Goal: Task Accomplishment & Management: Manage account settings

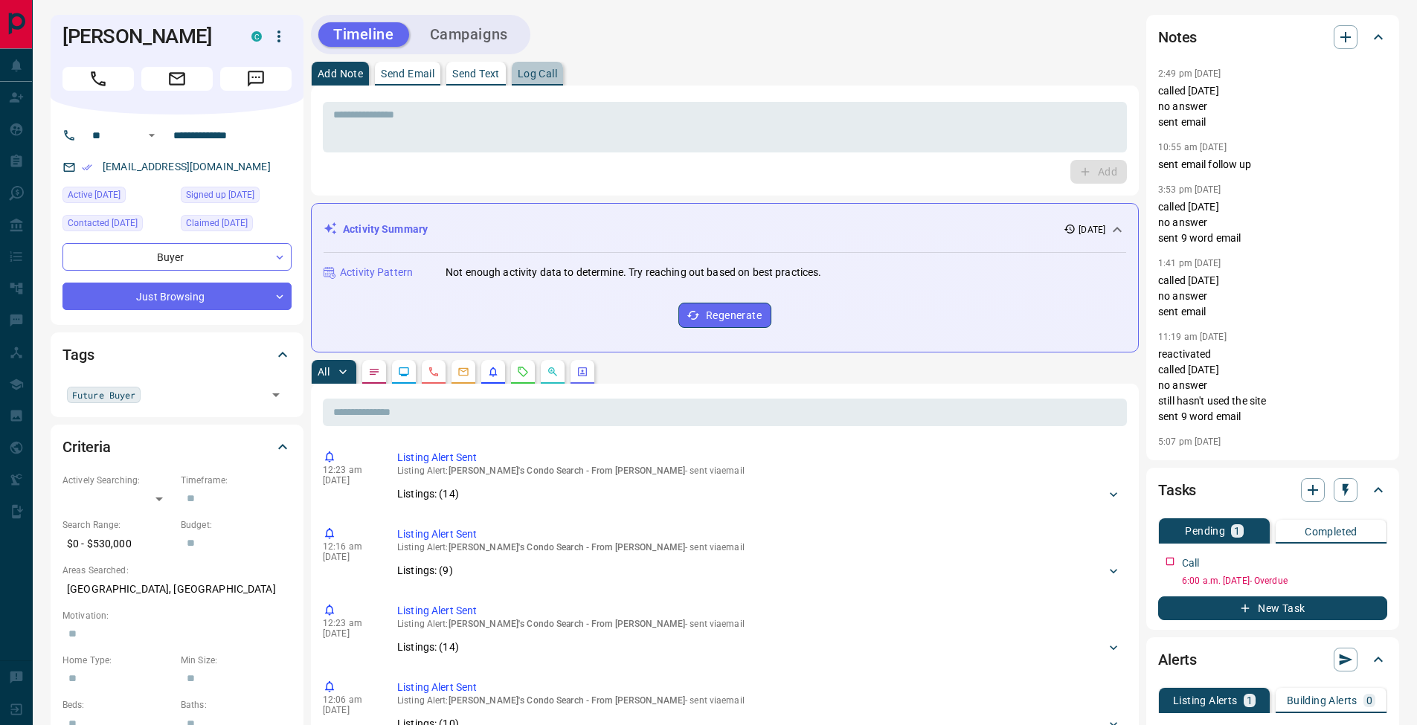
click at [536, 73] on p "Log Call" at bounding box center [537, 73] width 39 height 10
click at [1117, 176] on button "Log Call" at bounding box center [1097, 172] width 59 height 24
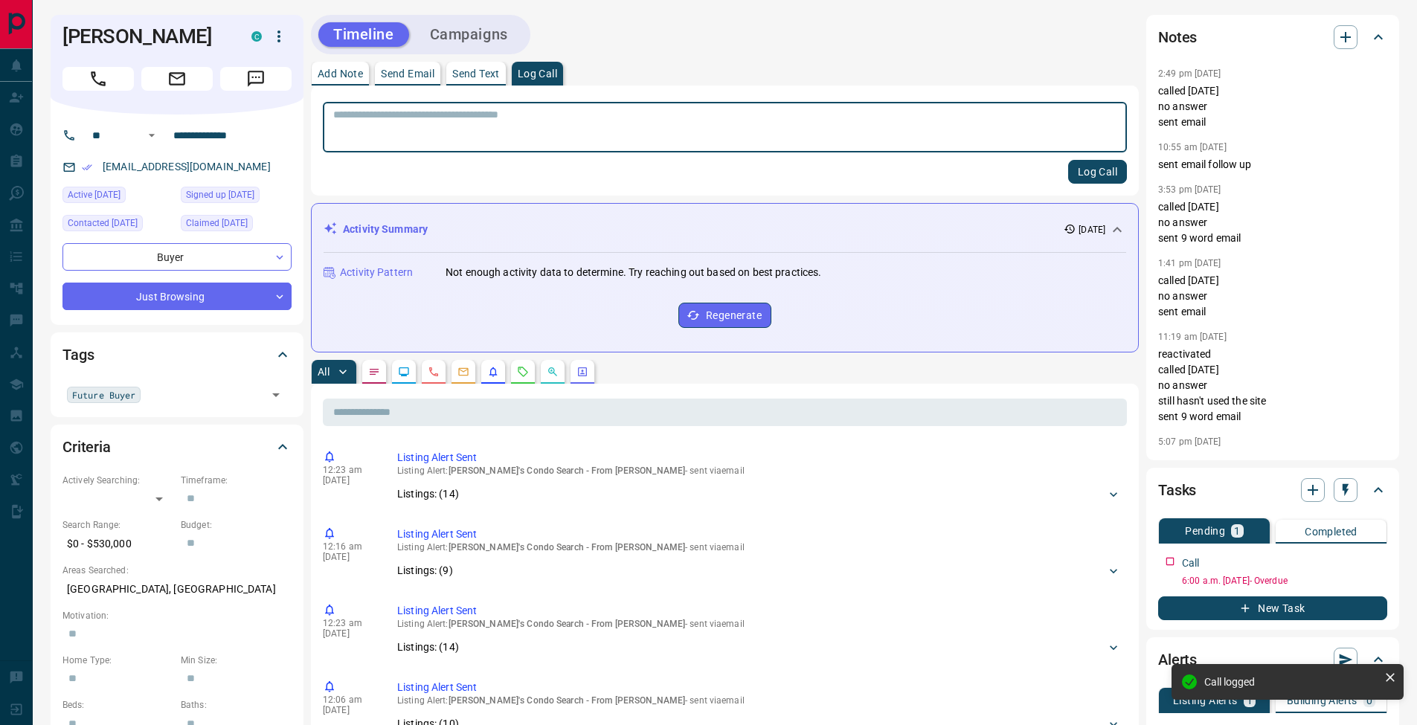
click at [353, 79] on p "Add Note" at bounding box center [340, 73] width 45 height 10
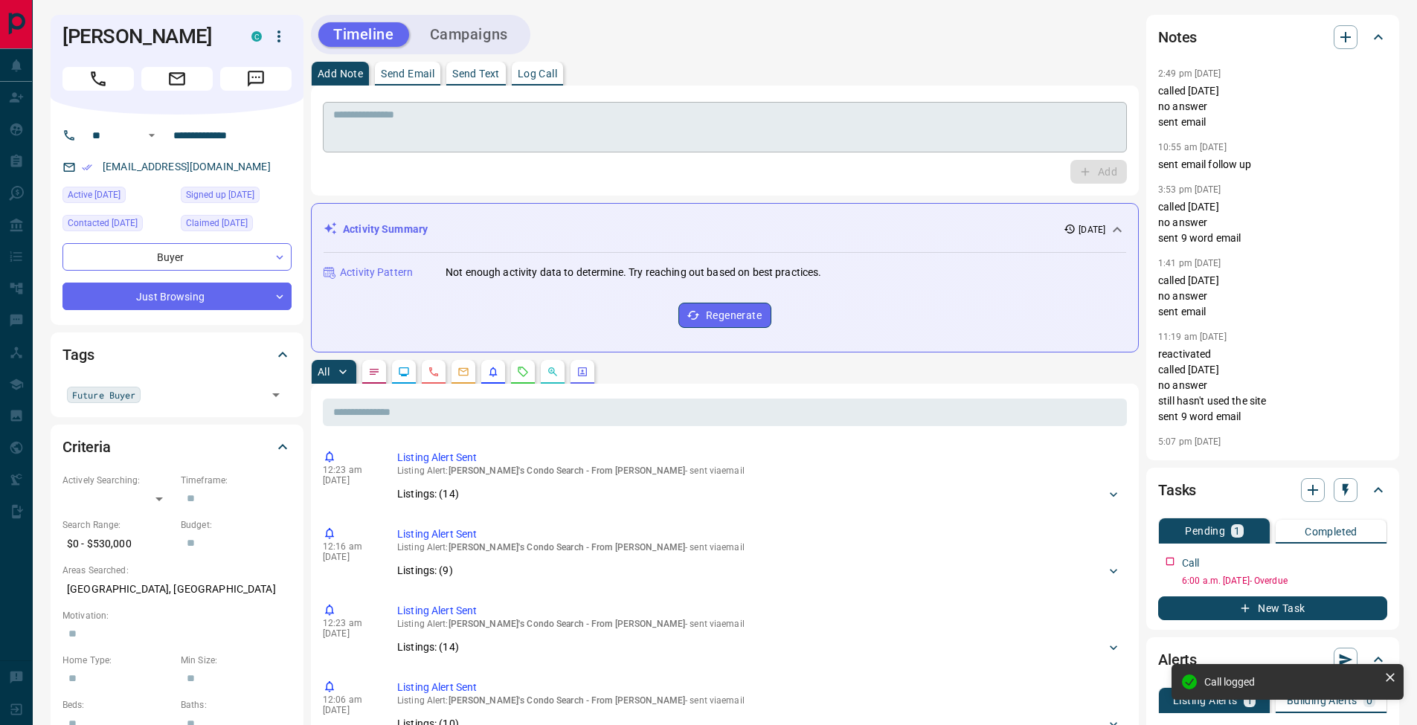
click at [366, 106] on div "* ​" at bounding box center [725, 127] width 804 height 51
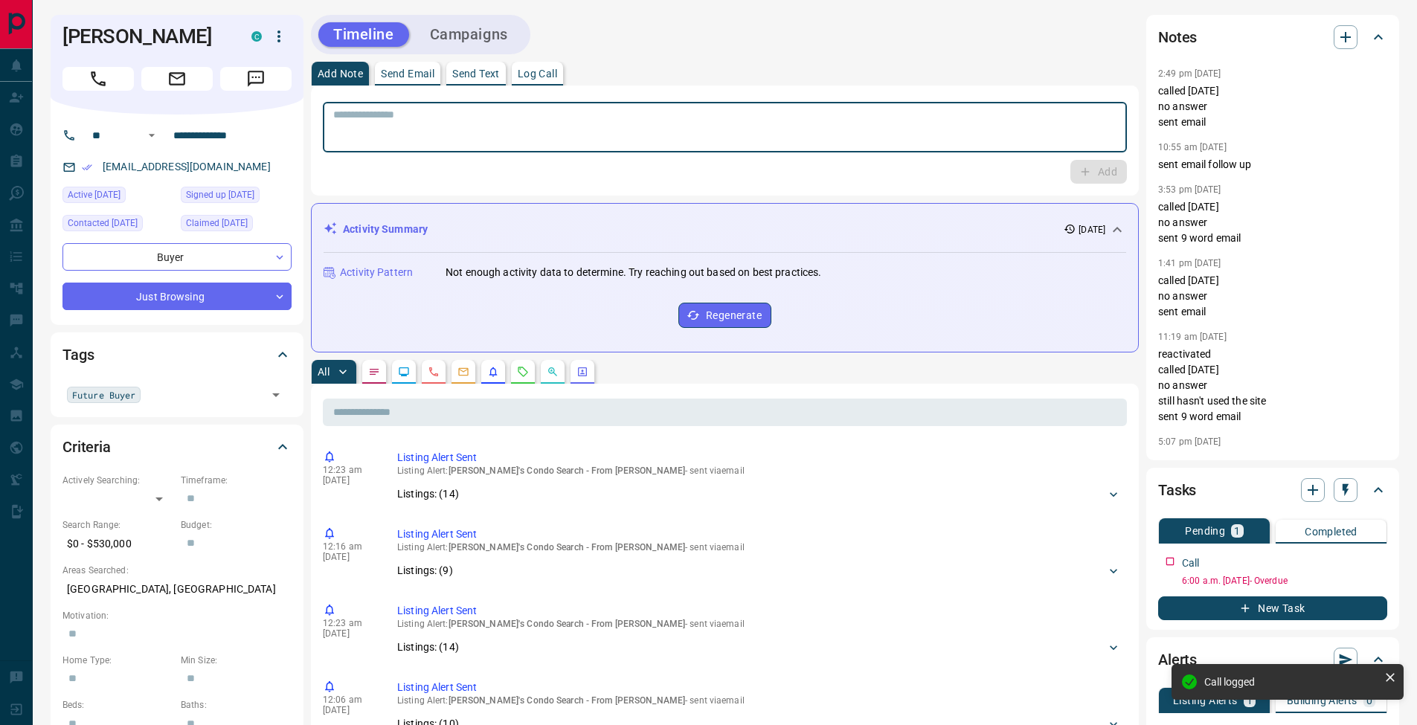
type textarea "*"
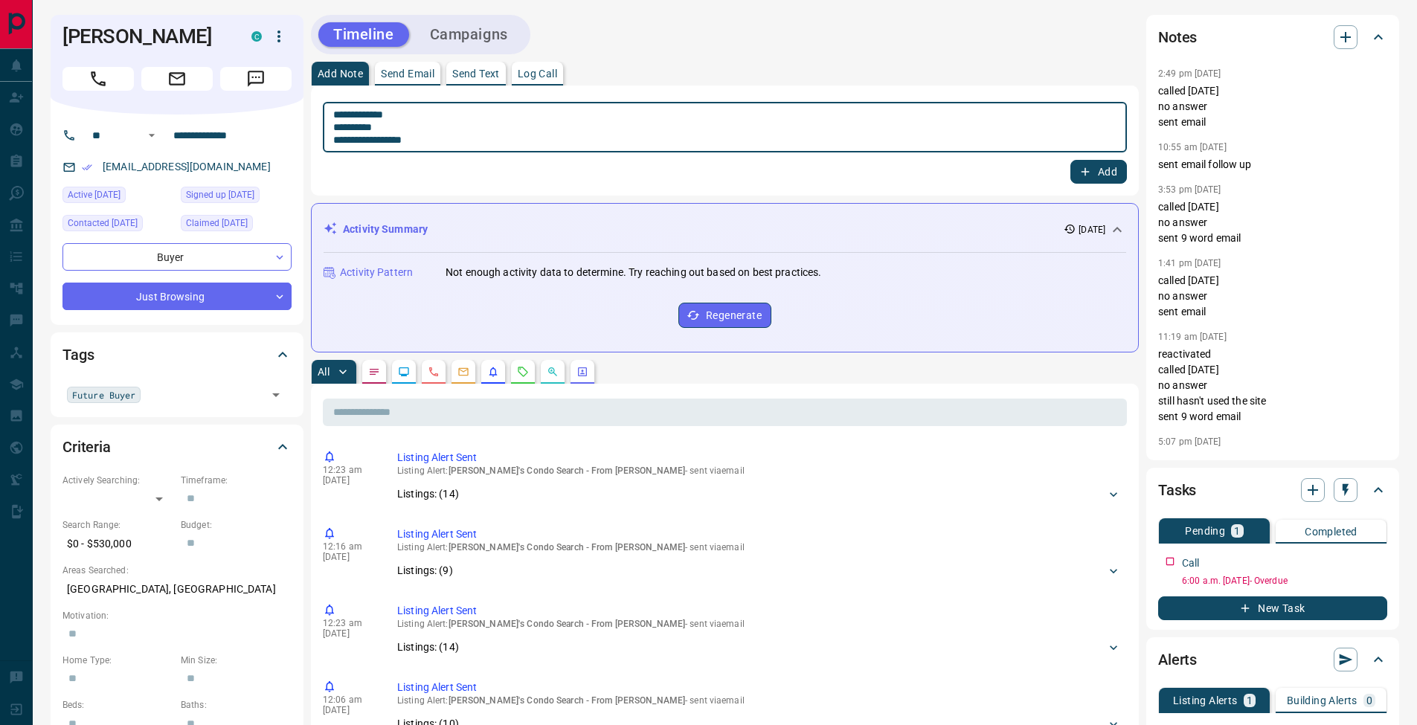
type textarea "**********"
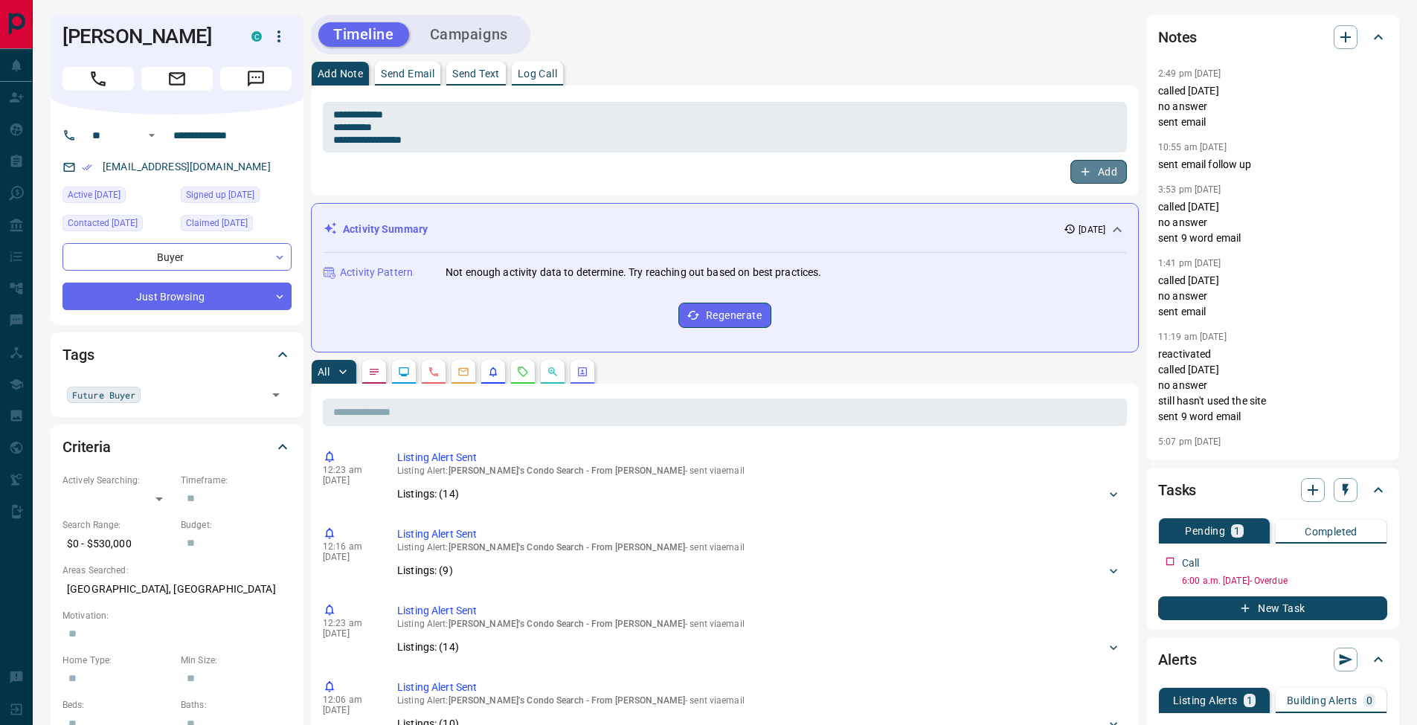
click at [1097, 177] on button "Add" at bounding box center [1099, 172] width 57 height 24
click at [418, 72] on p "Send Email" at bounding box center [408, 73] width 54 height 10
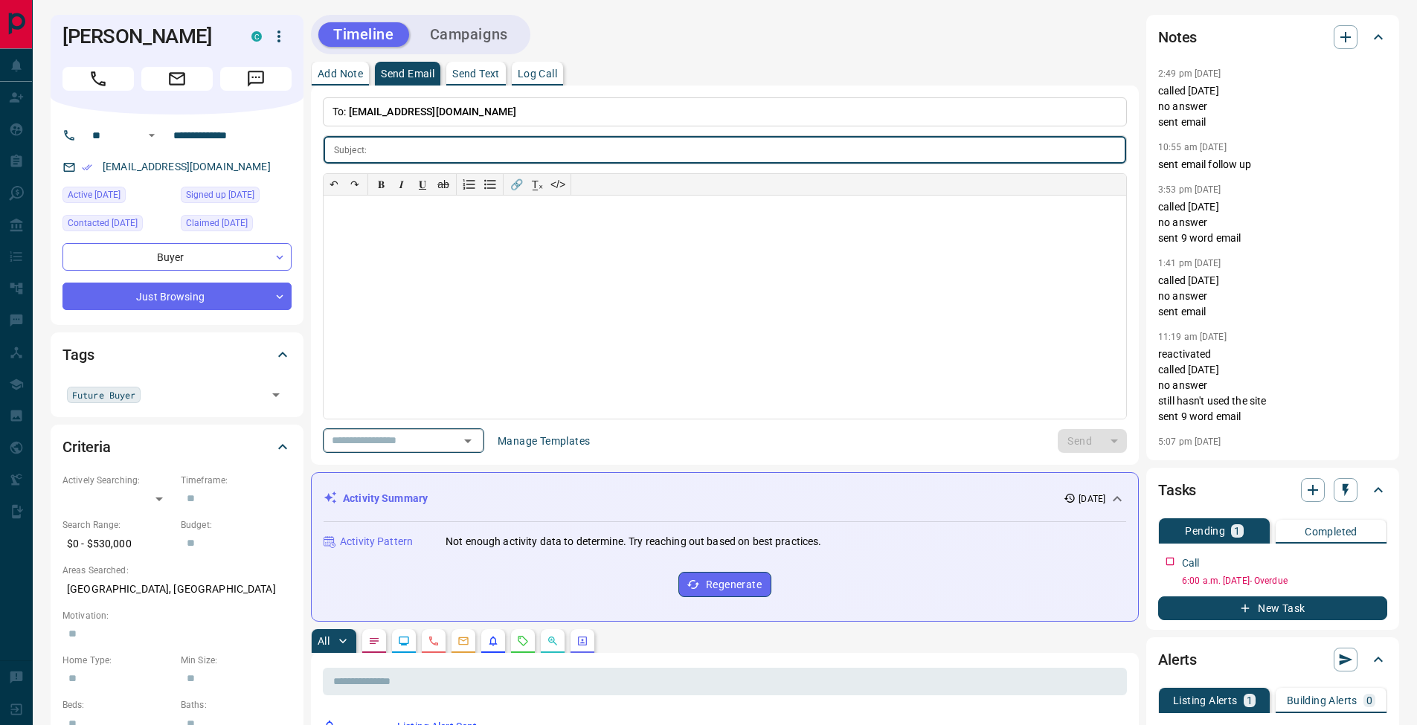
click at [477, 445] on icon "Open" at bounding box center [468, 441] width 18 height 18
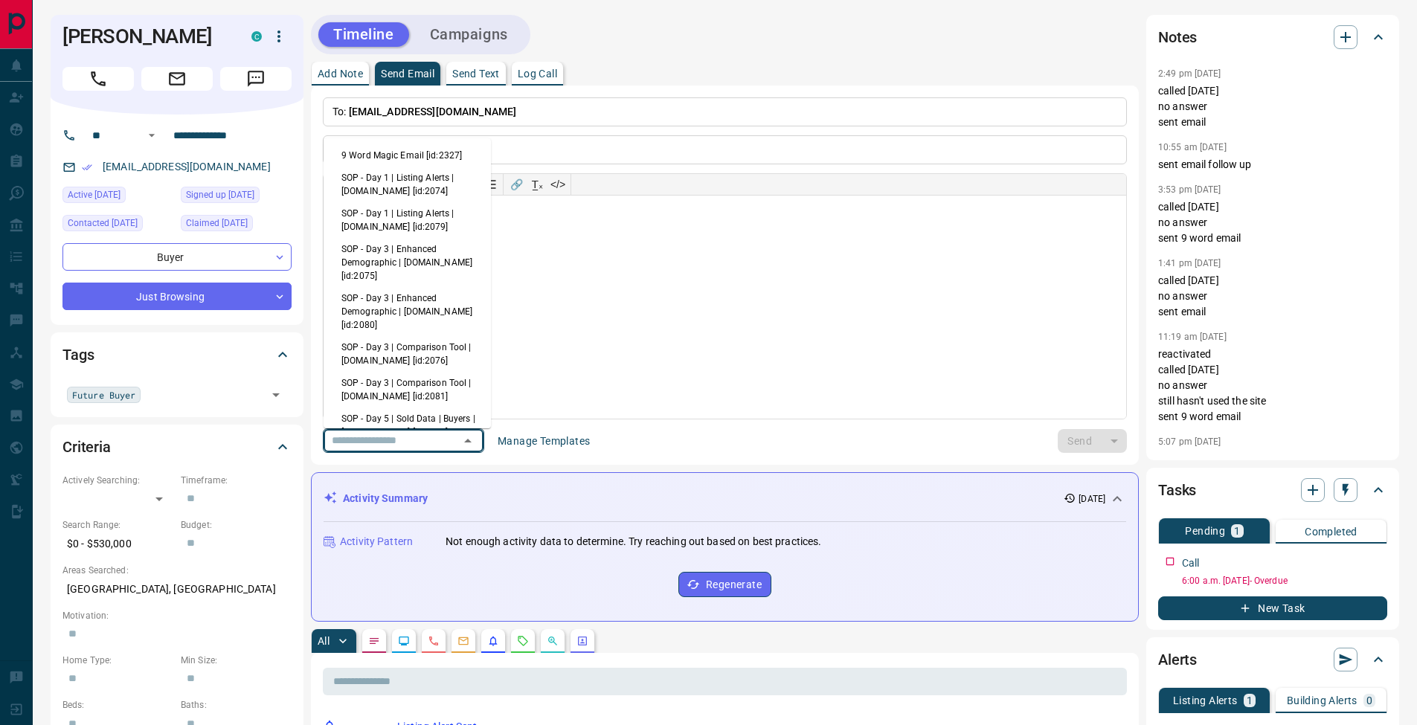
click at [411, 158] on li "9 Word Magic Email [id:2327]" at bounding box center [407, 155] width 167 height 22
type input "*********"
type input "**********"
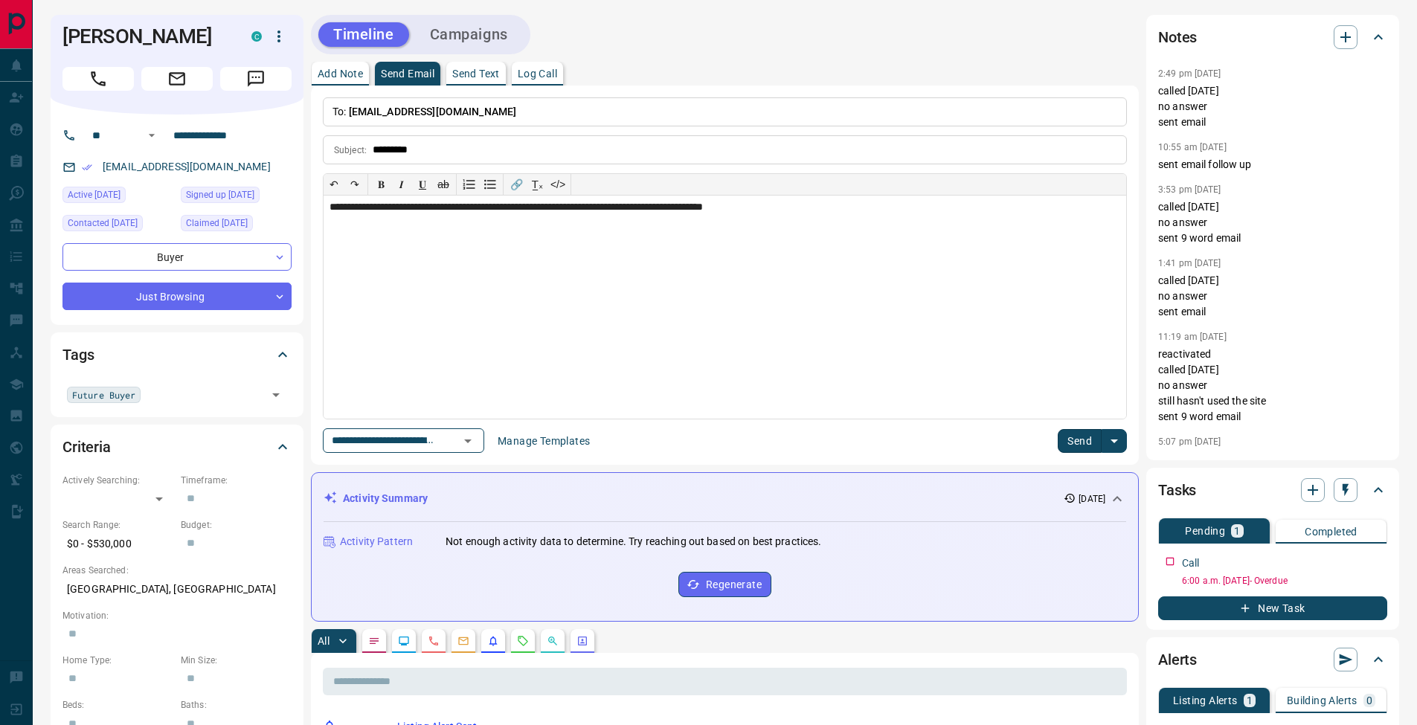
click at [1071, 443] on button "Send" at bounding box center [1080, 441] width 44 height 24
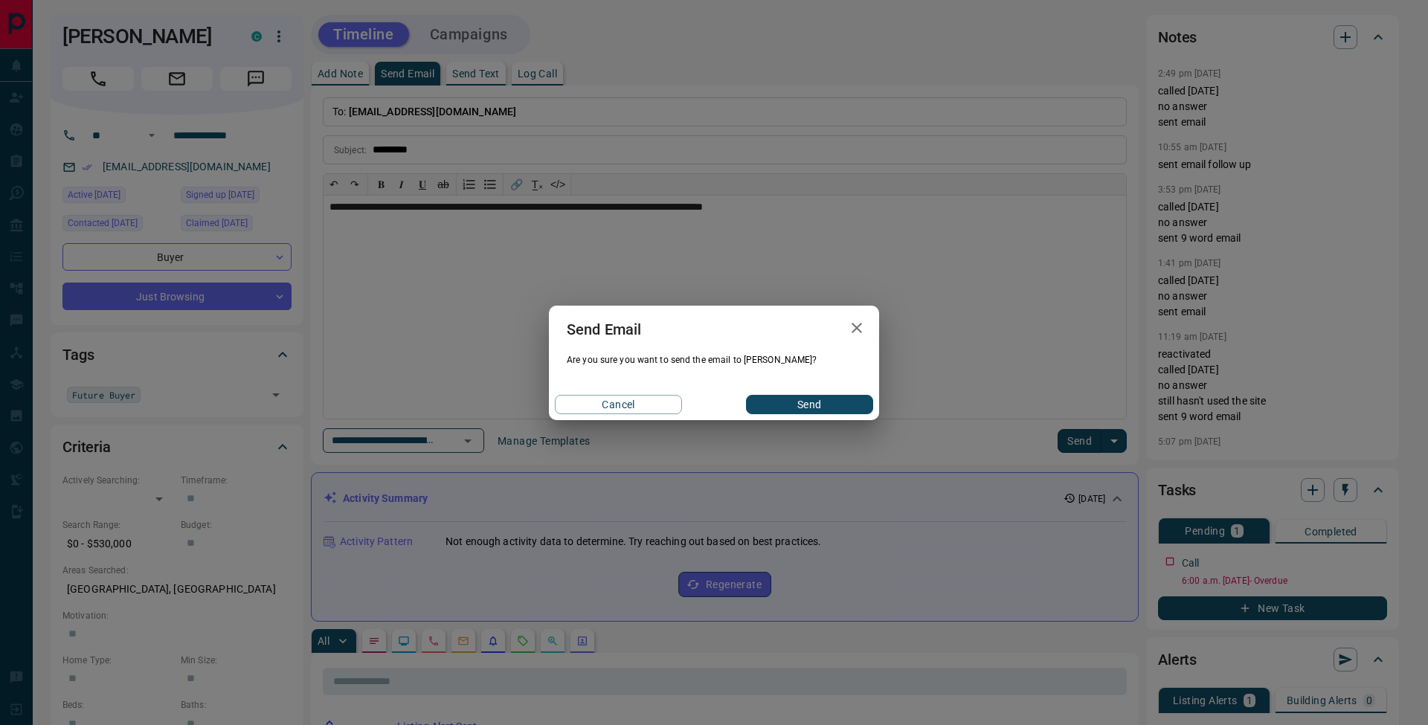
click at [834, 397] on button "Send" at bounding box center [809, 404] width 127 height 19
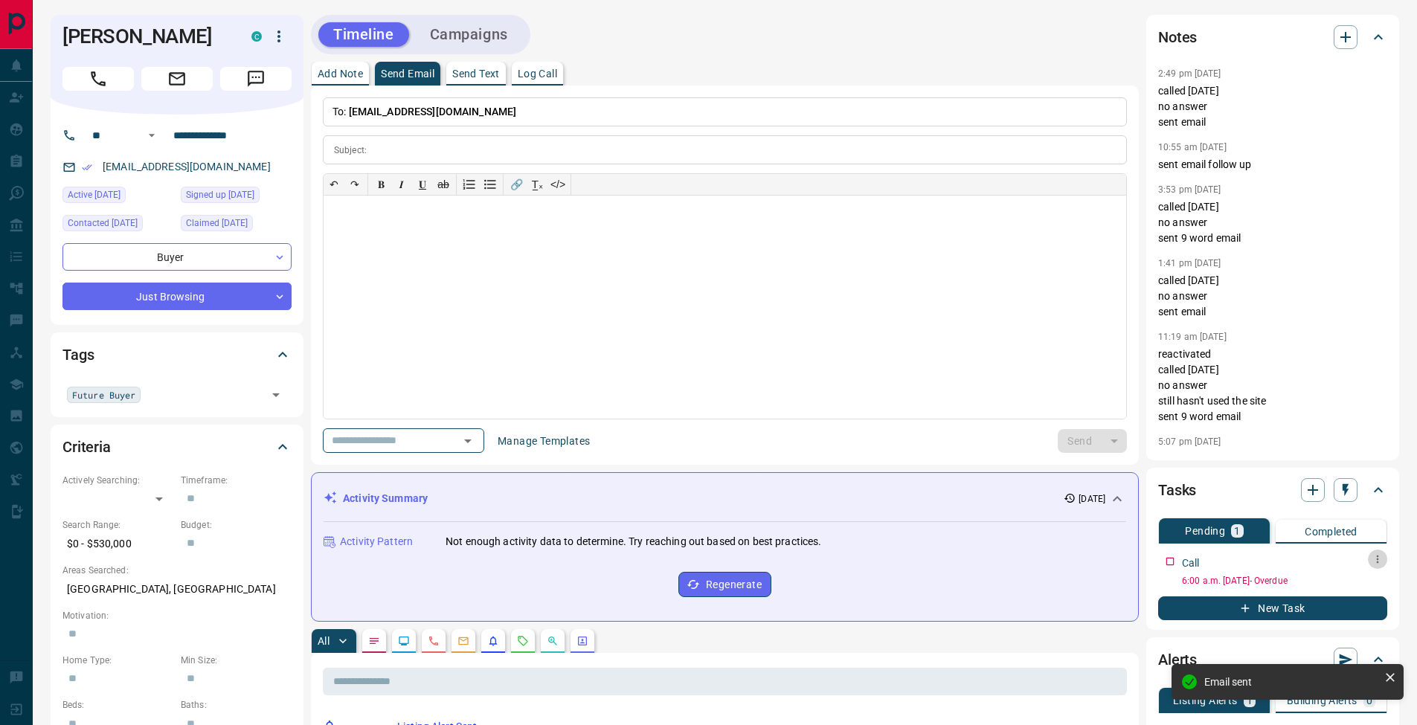
click at [1378, 559] on icon "button" at bounding box center [1378, 560] width 2 height 8
click at [1358, 587] on li "Edit" at bounding box center [1353, 588] width 65 height 22
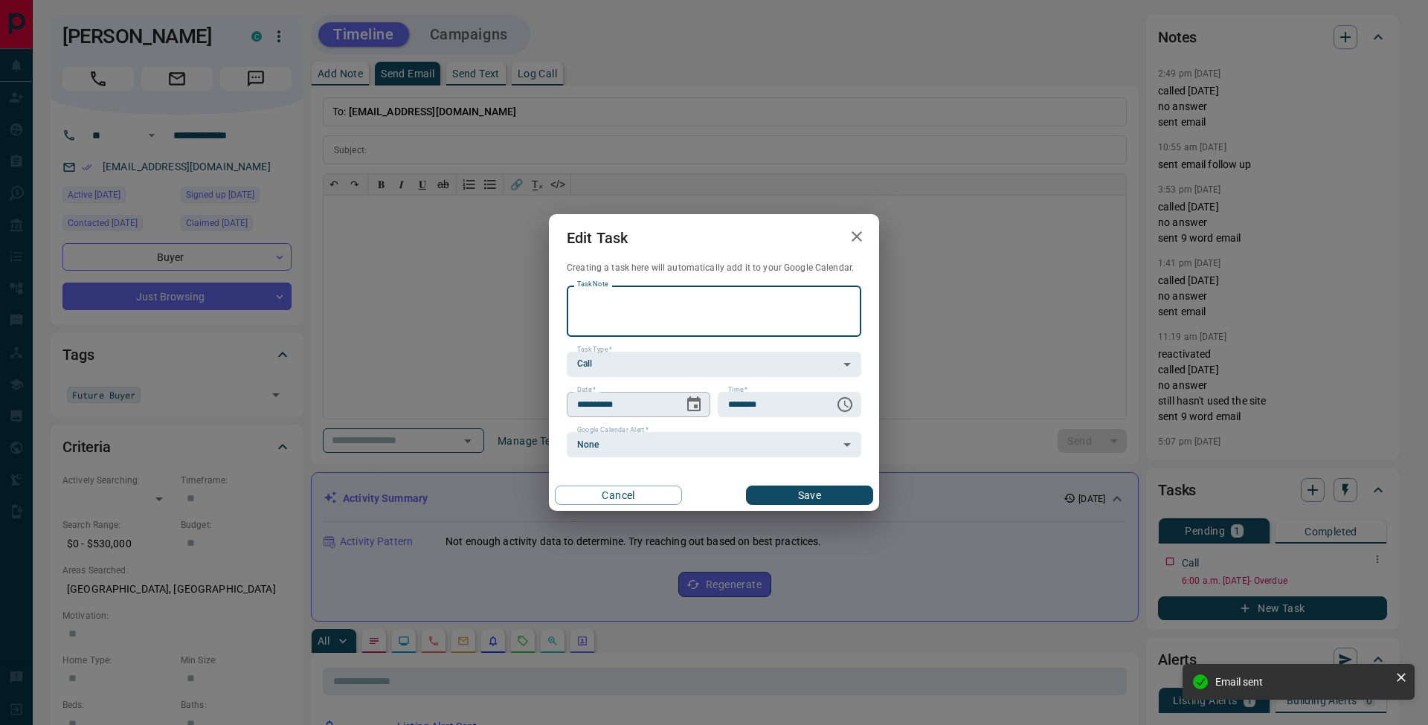
click at [697, 410] on icon "Choose date, selected date is Oct 9, 2025" at bounding box center [693, 404] width 13 height 15
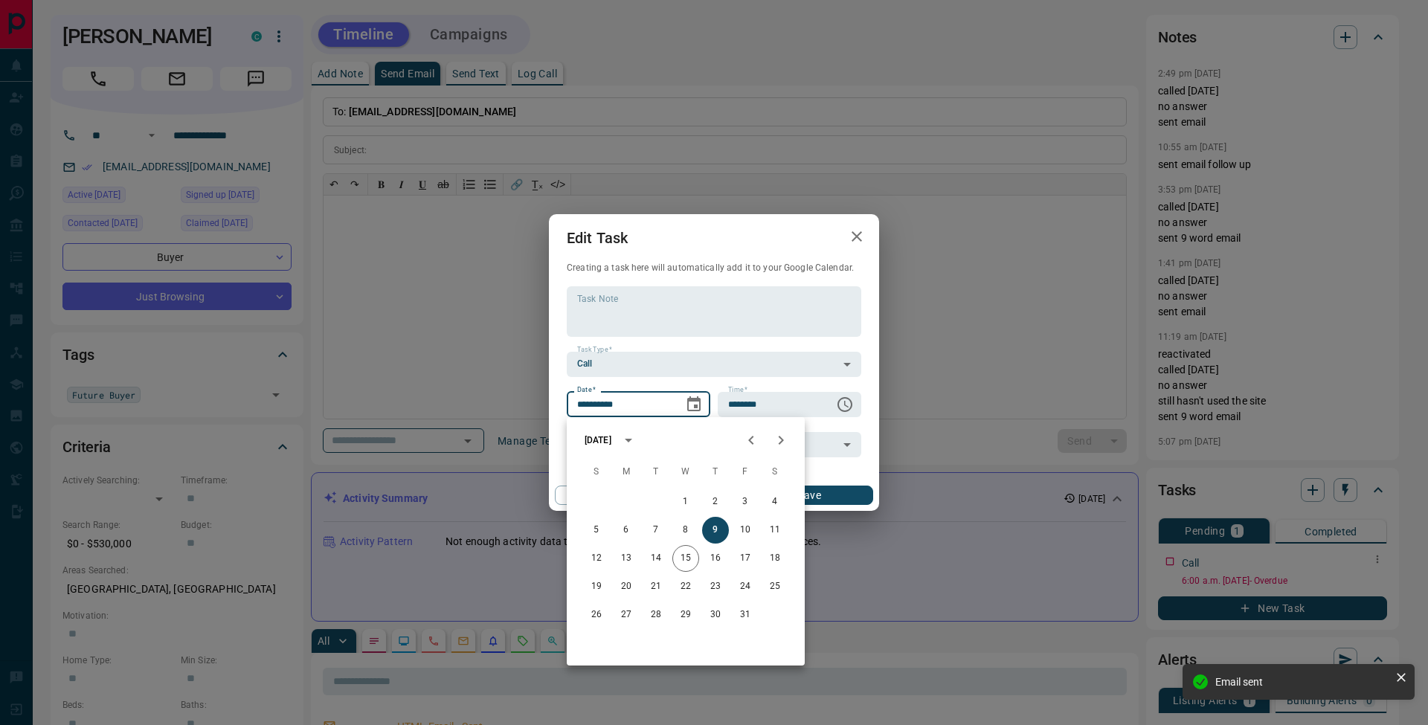
click at [783, 446] on icon "Next month" at bounding box center [781, 440] width 18 height 18
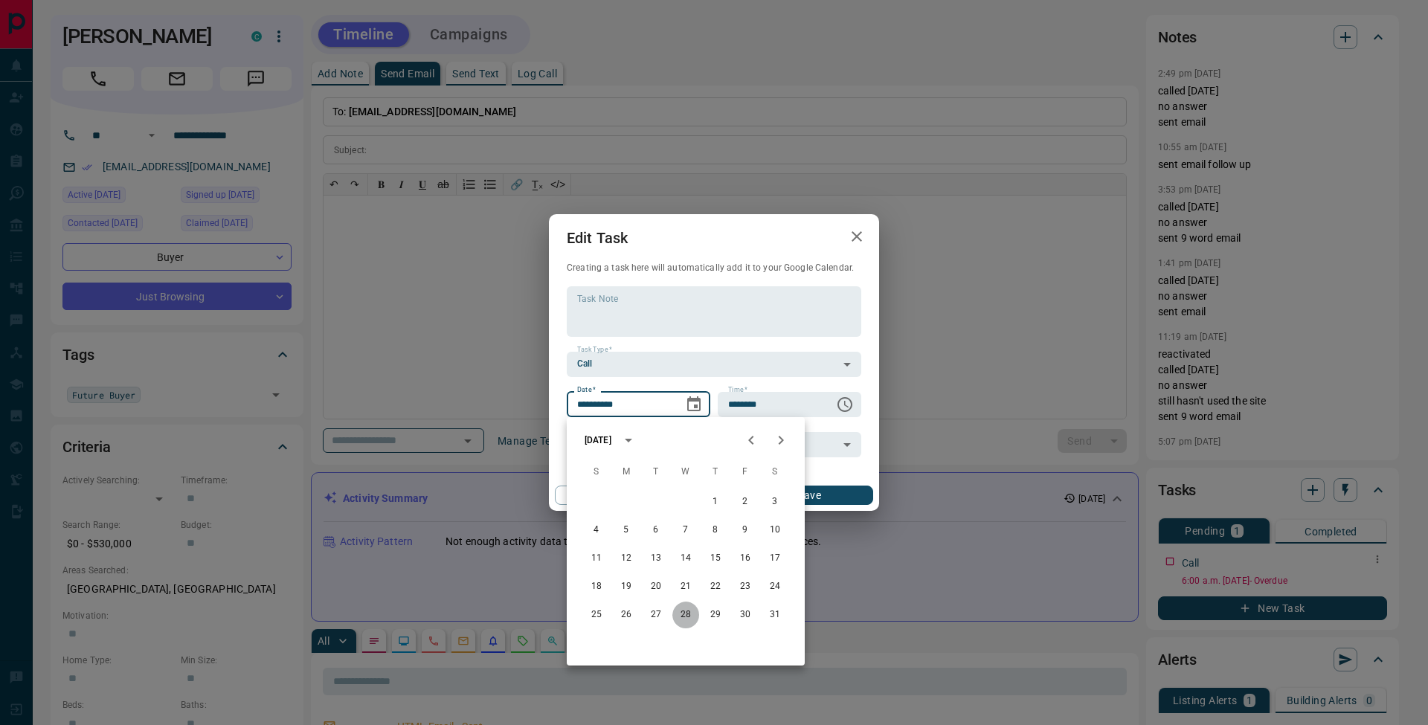
click at [690, 617] on button "28" at bounding box center [686, 615] width 27 height 27
type input "**********"
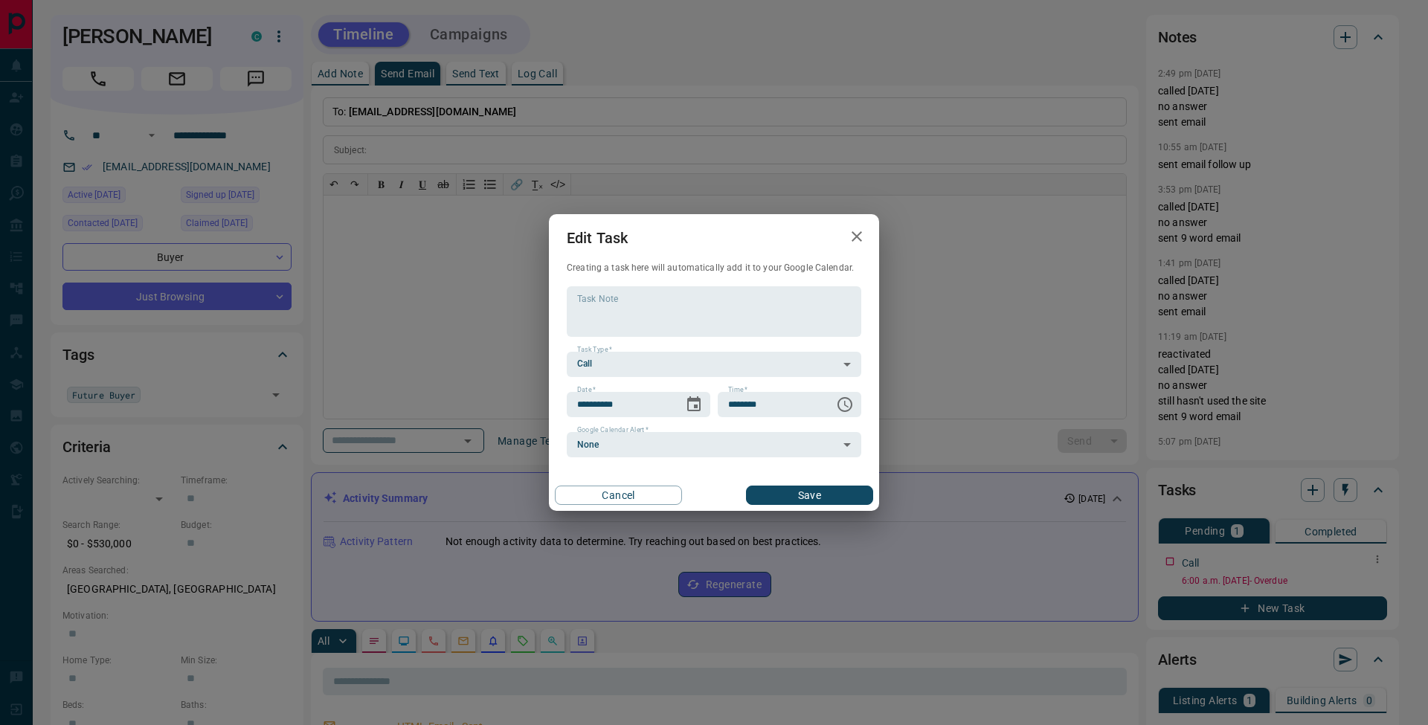
click at [828, 491] on button "Save" at bounding box center [809, 495] width 127 height 19
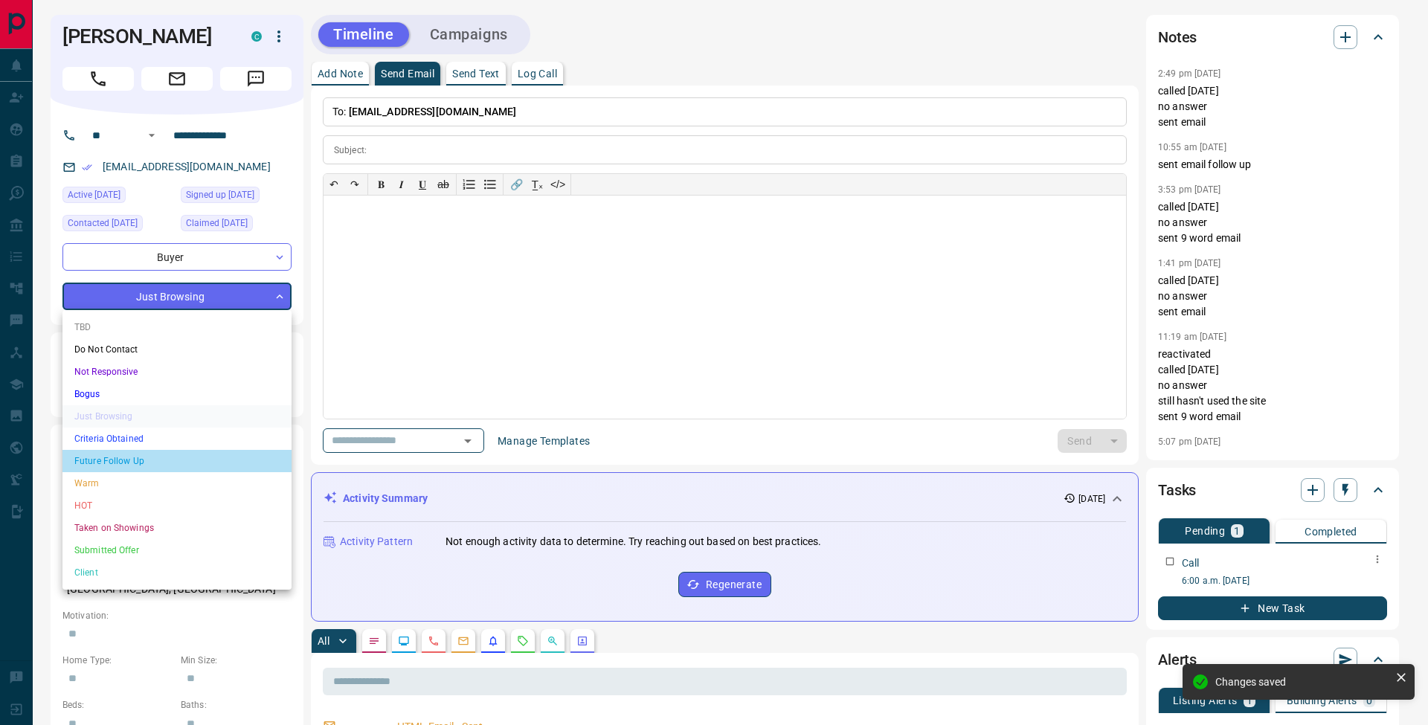
click at [150, 454] on li "Future Follow Up" at bounding box center [176, 461] width 229 height 22
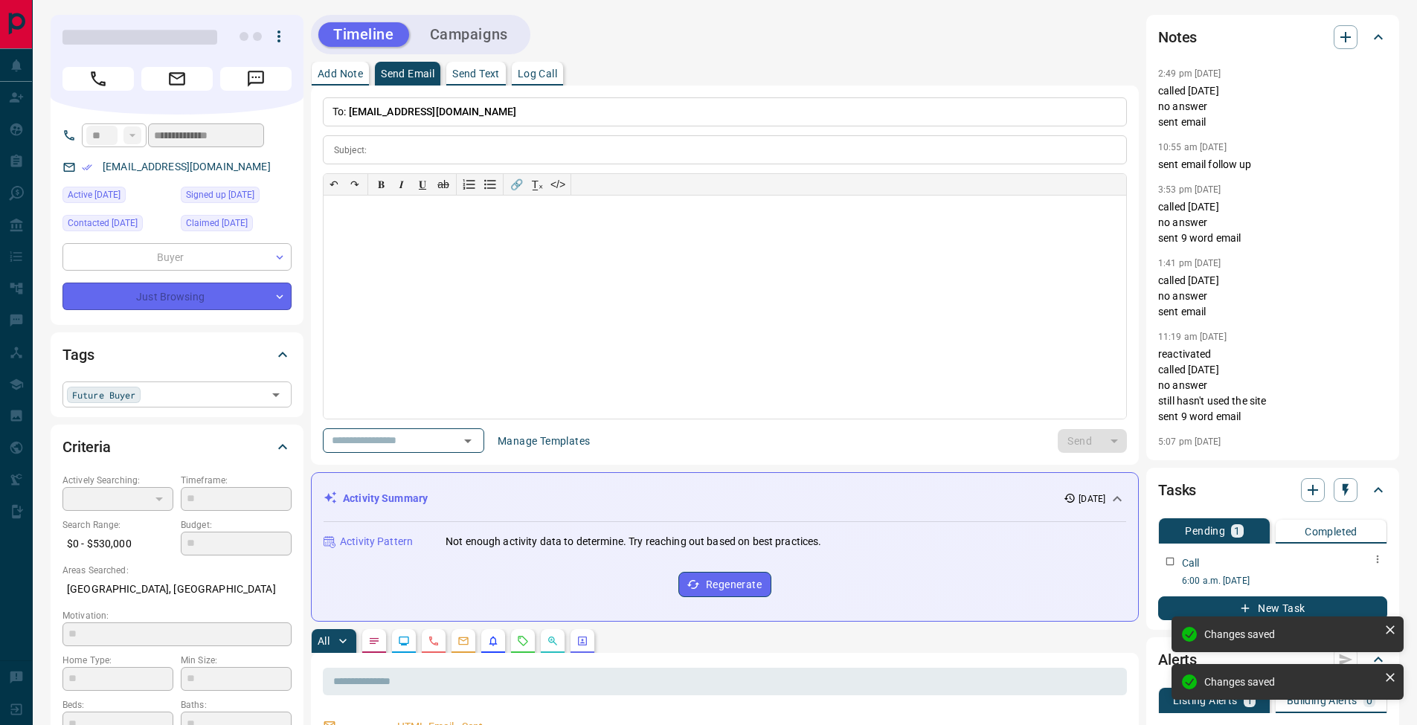
type input "*"
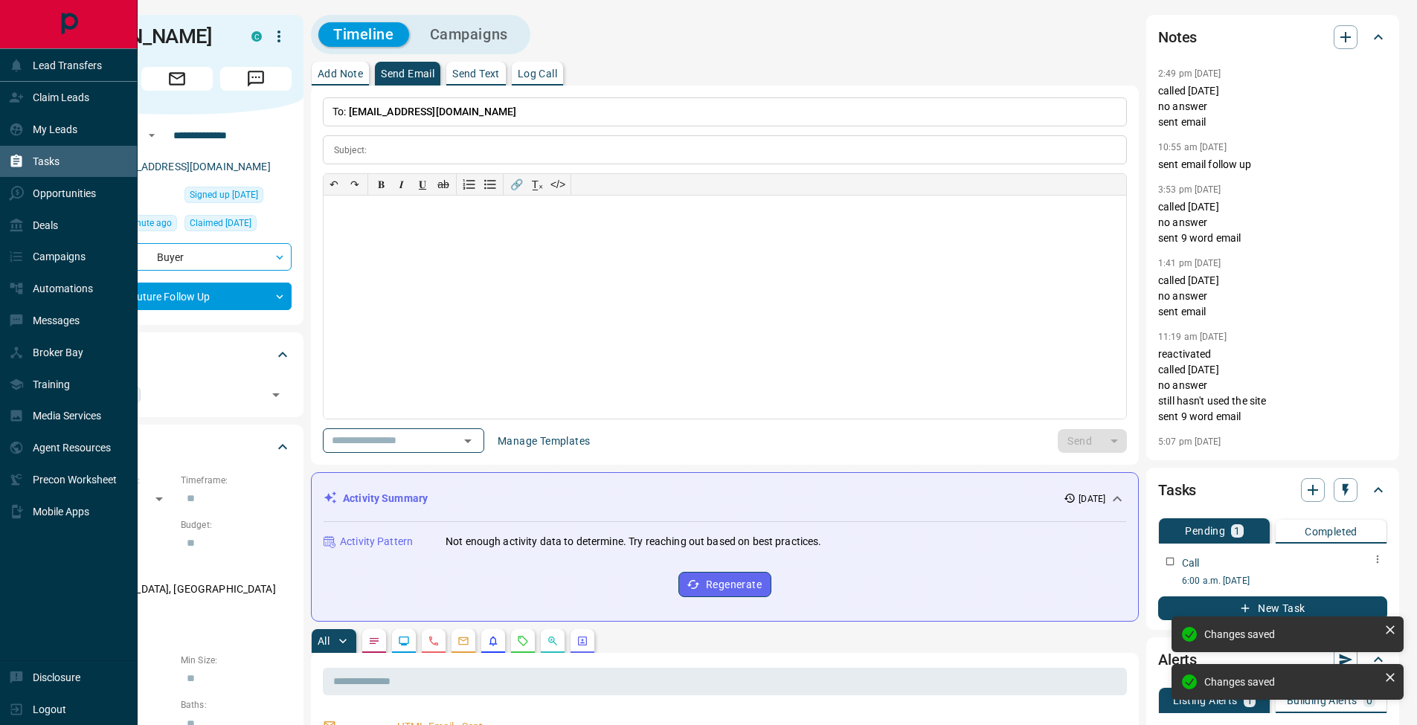
click at [9, 158] on icon at bounding box center [16, 161] width 15 height 15
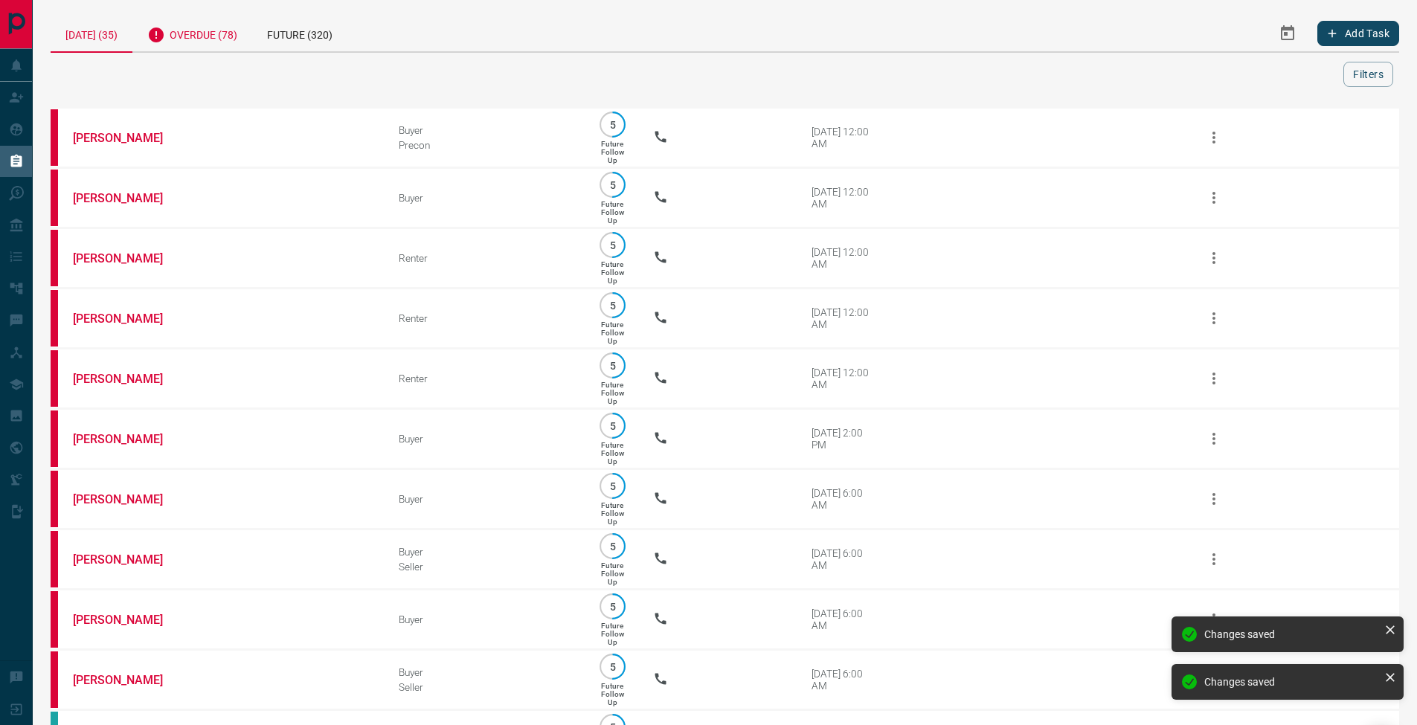
click at [225, 36] on div "Overdue (78)" at bounding box center [192, 33] width 120 height 36
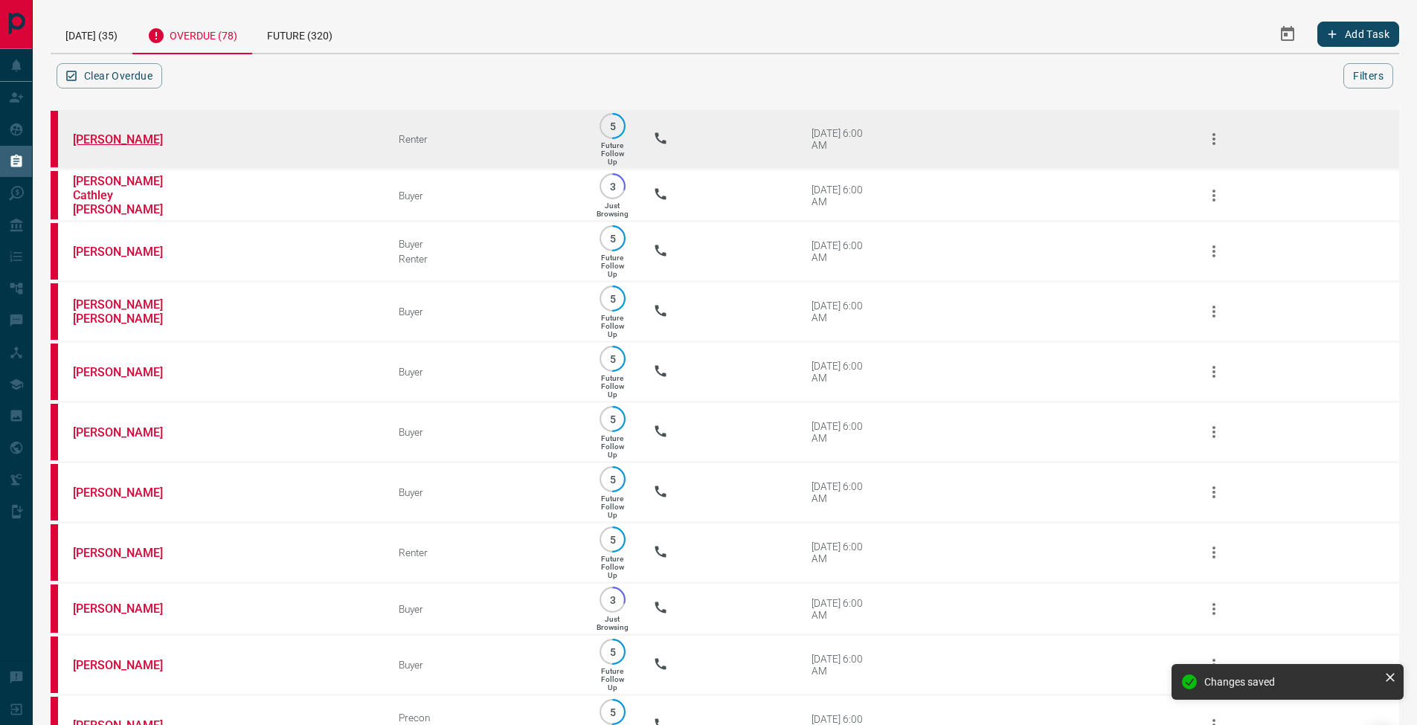
click at [103, 139] on link "[PERSON_NAME]" at bounding box center [129, 139] width 112 height 14
